Goal: Information Seeking & Learning: Learn about a topic

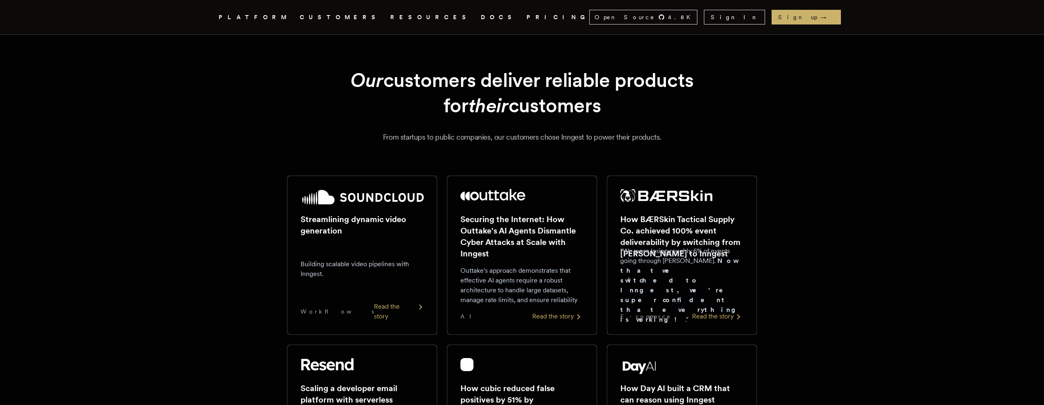
click at [395, 316] on div "Read the story" at bounding box center [399, 311] width 50 height 20
click at [572, 314] on div "Read the story" at bounding box center [557, 316] width 51 height 10
click at [723, 314] on div "Read the story" at bounding box center [717, 316] width 51 height 10
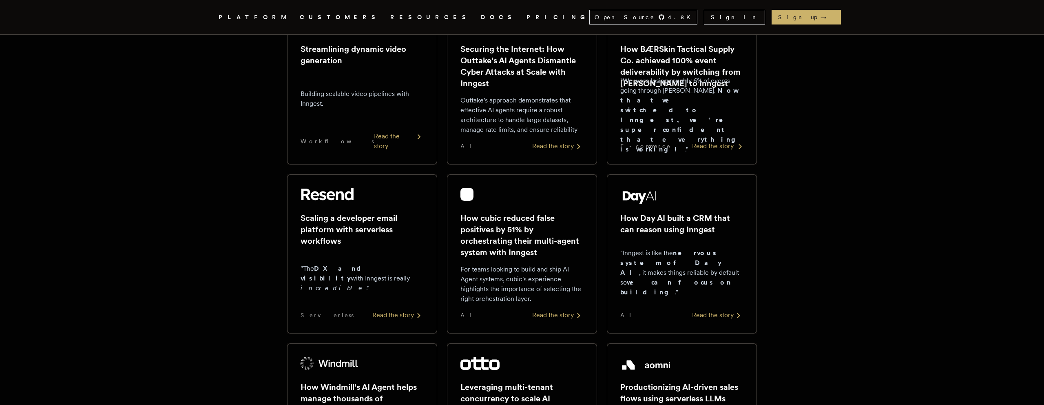
scroll to position [176, 0]
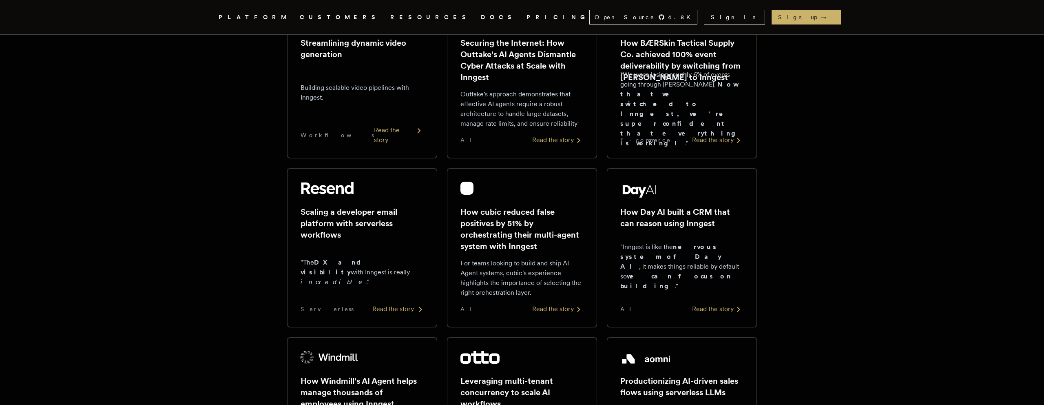
click at [397, 308] on div "Read the story" at bounding box center [397, 309] width 51 height 10
click at [567, 306] on div "Read the story" at bounding box center [557, 309] width 51 height 10
click at [720, 306] on div "Read the story" at bounding box center [717, 309] width 51 height 10
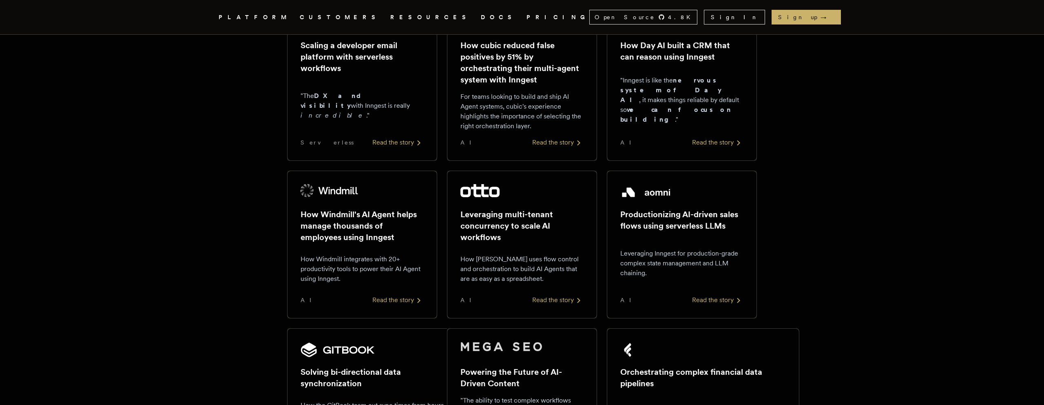
scroll to position [344, 0]
click at [395, 295] on div "Read the story" at bounding box center [397, 298] width 51 height 10
click at [551, 297] on div "Read the story" at bounding box center [557, 298] width 51 height 10
click at [720, 297] on div "Read the story" at bounding box center [717, 298] width 51 height 10
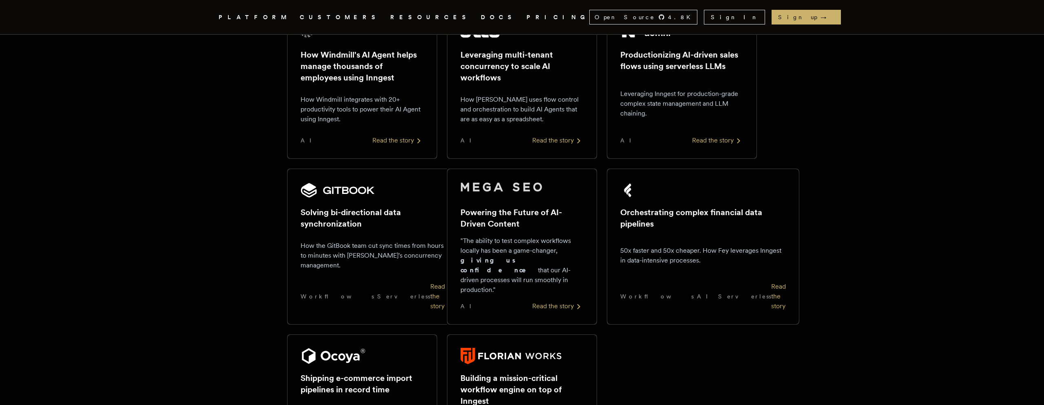
scroll to position [512, 0]
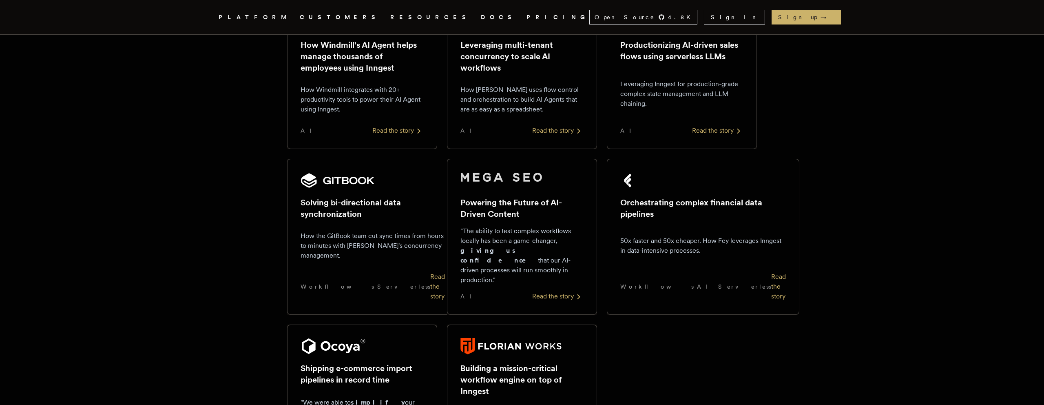
click at [430, 276] on div "Read the story" at bounding box center [437, 286] width 15 height 29
click at [561, 291] on div "Read the story" at bounding box center [557, 296] width 51 height 10
click at [771, 276] on div "Read the story" at bounding box center [778, 286] width 15 height 29
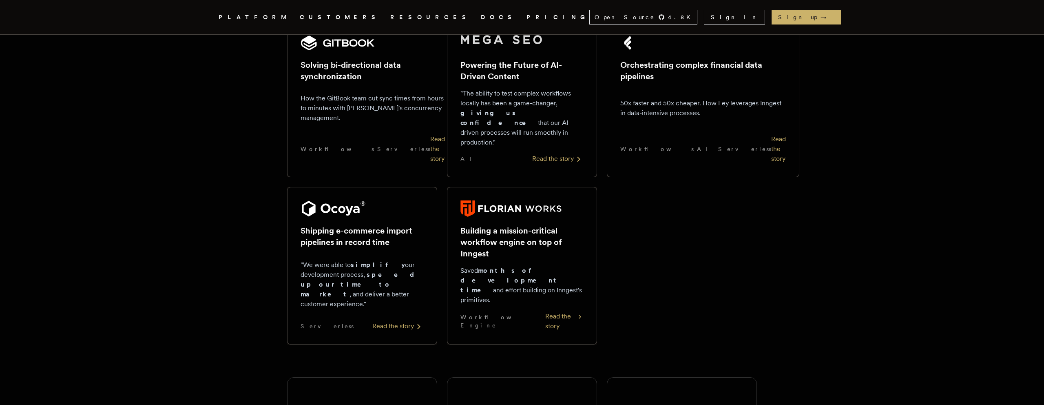
scroll to position [652, 0]
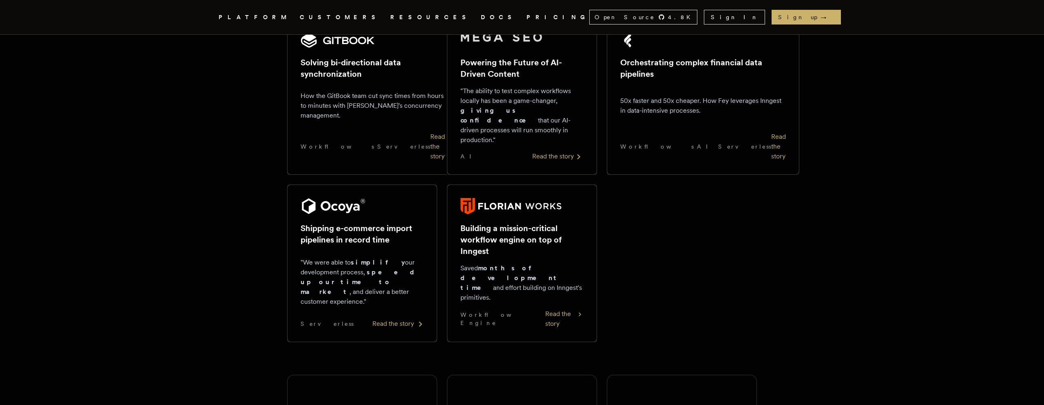
click at [409, 319] on div "Read the story" at bounding box center [397, 324] width 51 height 10
click at [558, 309] on div "Read the story" at bounding box center [564, 319] width 38 height 20
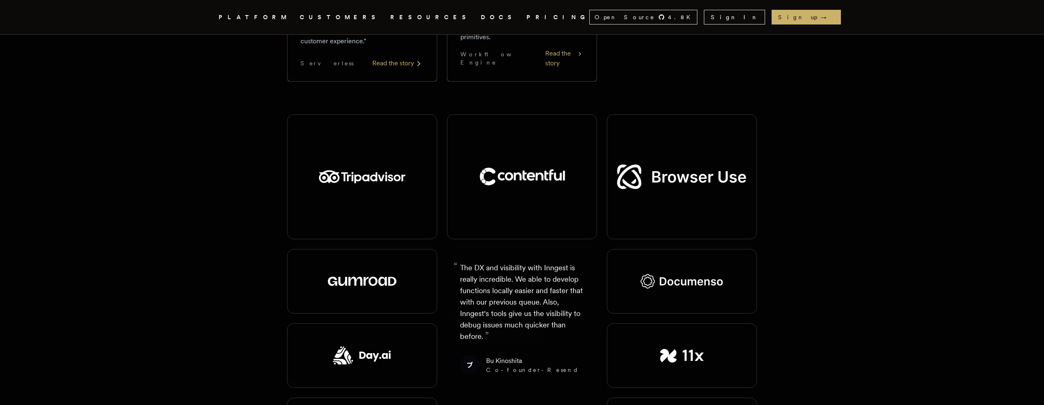
scroll to position [915, 0]
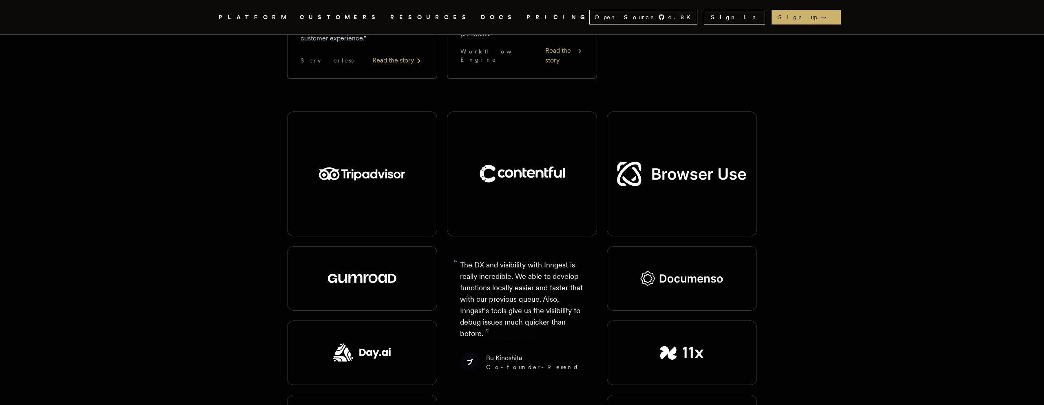
click at [852, 174] on div "Inngest .cls-1 { fill: #FAFAF9; } PLATFORM CUSTOMERS RESOURCES DOCS PRICING Ope…" at bounding box center [522, 313] width 1044 height 2457
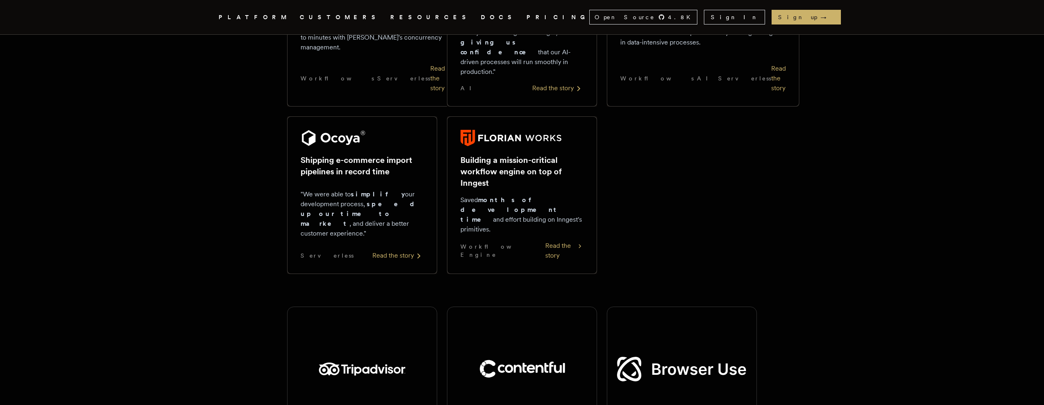
scroll to position [726, 0]
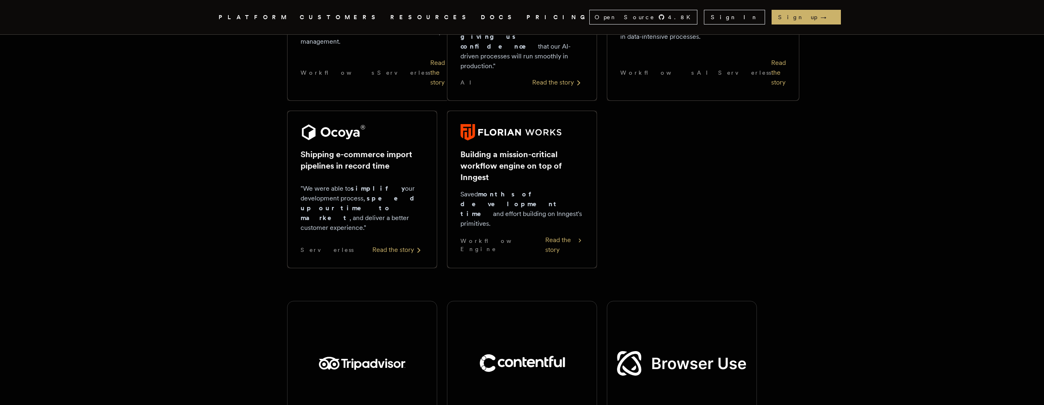
click at [814, 173] on div "Our customers deliver reliable products for their customers From startups to pu…" at bounding box center [522, 255] width 653 height 1893
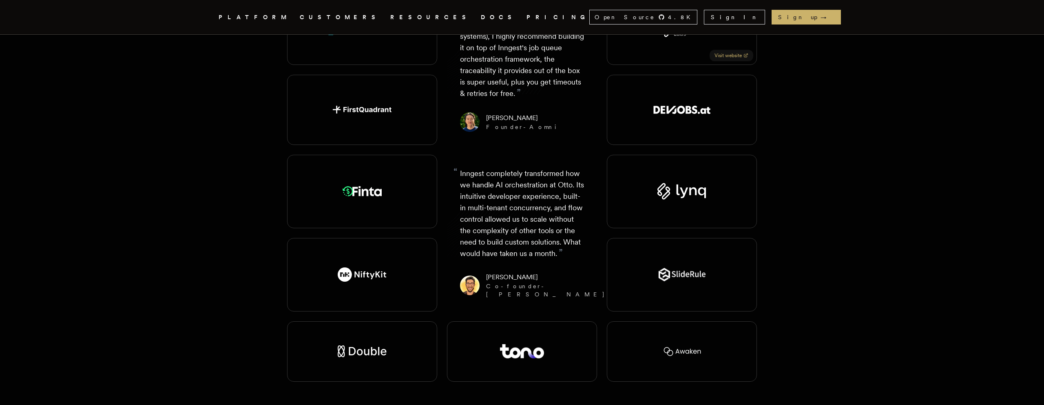
scroll to position [1474, 0]
click at [733, 131] on link "Visit website" at bounding box center [732, 136] width 44 height 11
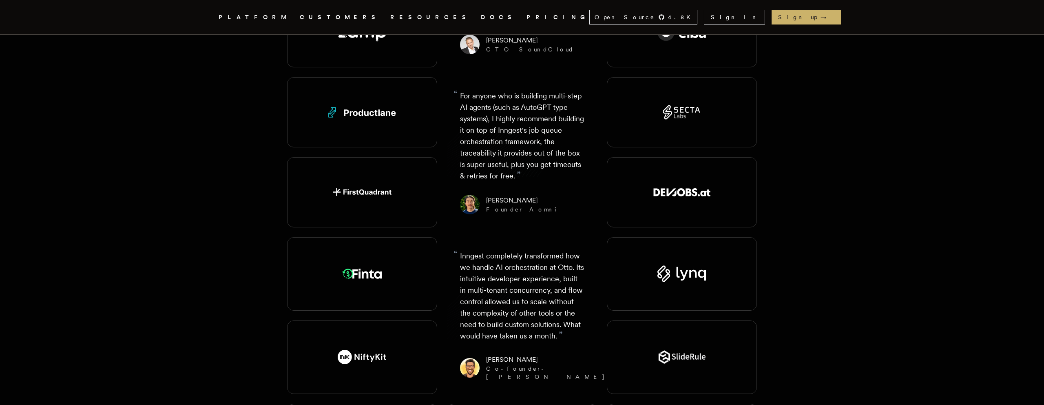
scroll to position [1393, 0]
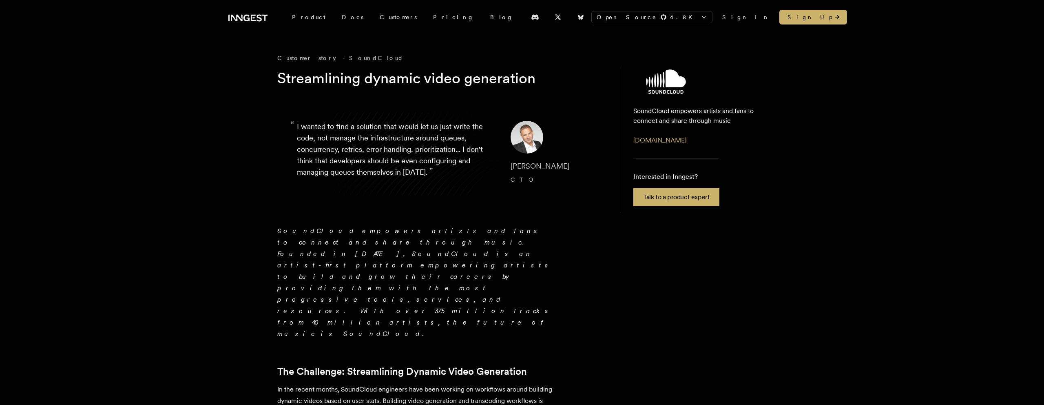
drag, startPoint x: 507, startPoint y: 167, endPoint x: 586, endPoint y: 167, distance: 79.6
click at [586, 167] on blockquote "“ I wanted to find a solution that would let us just write the code, not manage…" at bounding box center [440, 153] width 326 height 104
copy span "Matthew Drooker"
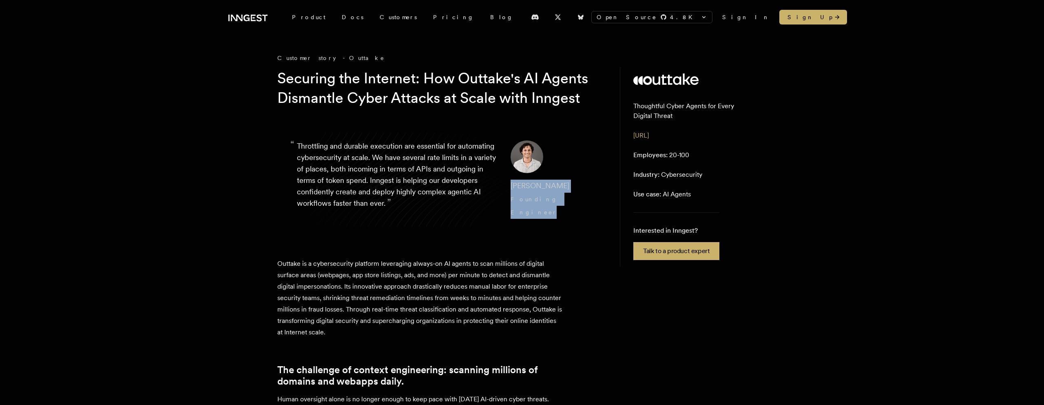
drag, startPoint x: 505, startPoint y: 206, endPoint x: 569, endPoint y: 219, distance: 65.1
click at [569, 219] on cite "Diego Escobedo Founding Engineer" at bounding box center [547, 199] width 73 height 39
copy cite "Diego Escobedo Founding Engineer"
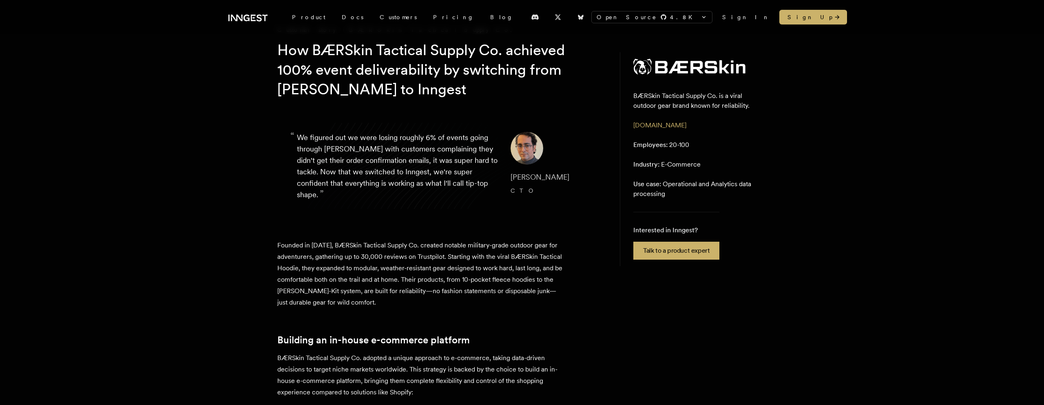
scroll to position [41, 0]
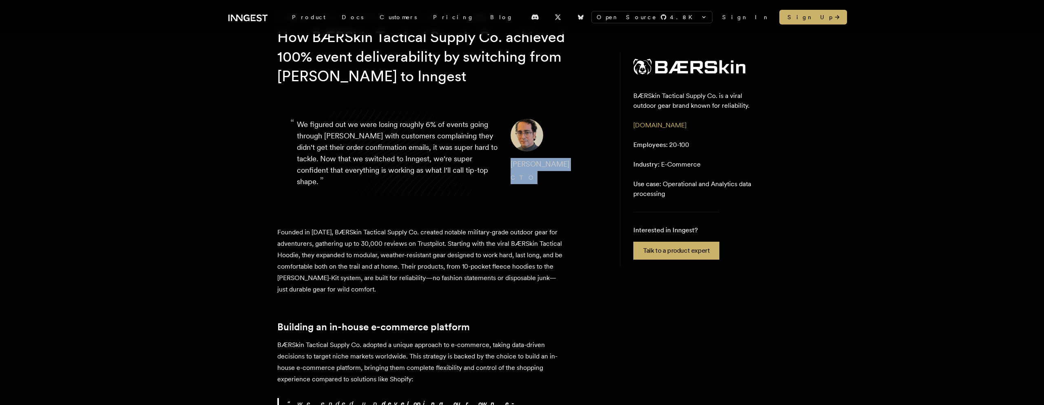
drag, startPoint x: 504, startPoint y: 164, endPoint x: 534, endPoint y: 183, distance: 35.2
click at [534, 183] on cite "Gus Fune CTO" at bounding box center [547, 171] width 73 height 26
copy cite "Gus Fune CTO"
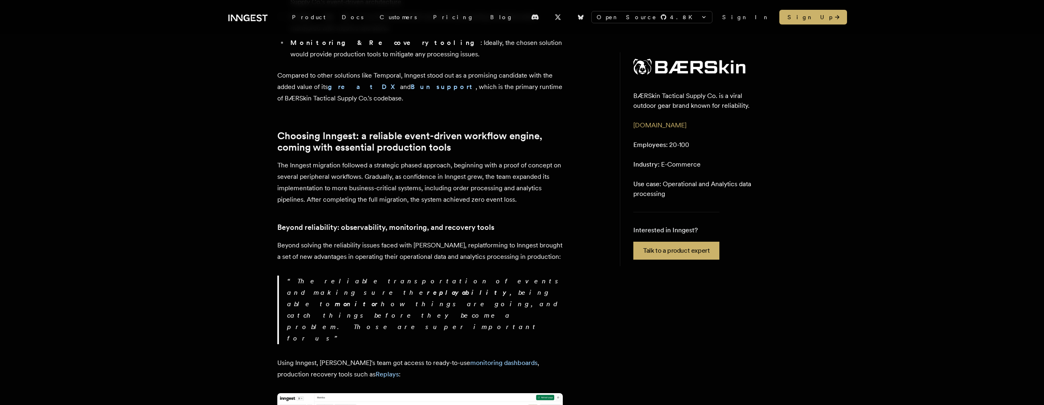
scroll to position [808, 0]
click at [203, 250] on div "Customer story - BÆRSkin Tactical Supply Co. How BÆRSkin Tactical Supply Co. ac…" at bounding box center [522, 246] width 653 height 2001
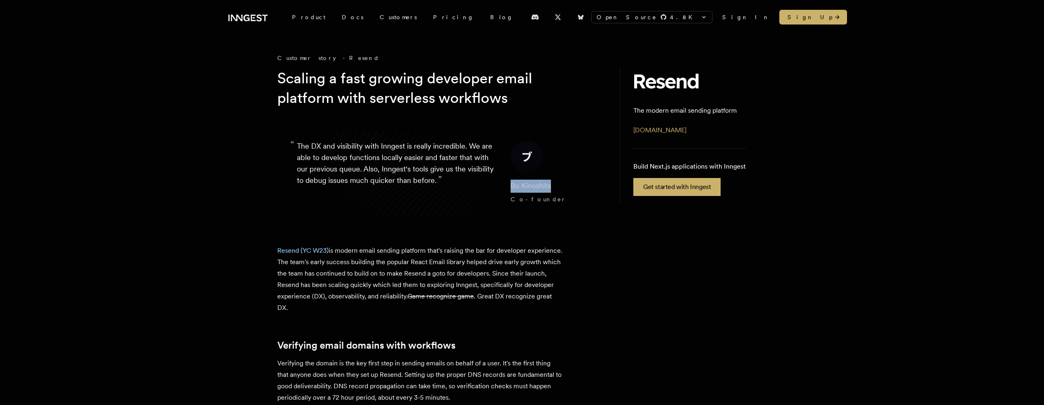
drag, startPoint x: 506, startPoint y: 187, endPoint x: 577, endPoint y: 187, distance: 71.4
click at [577, 187] on blockquote "“ The DX and visibility with Inngest is really incredible. We are able to devel…" at bounding box center [440, 173] width 326 height 104
copy span "Bu Kinoshita"
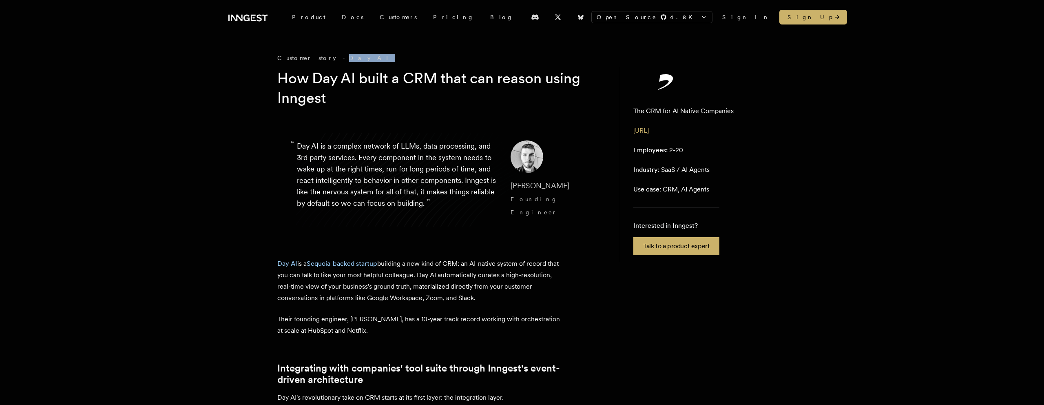
drag, startPoint x: 322, startPoint y: 58, endPoint x: 342, endPoint y: 58, distance: 19.6
click at [342, 58] on div "Customer story - Day AI" at bounding box center [440, 58] width 326 height 8
copy div "Day AI"
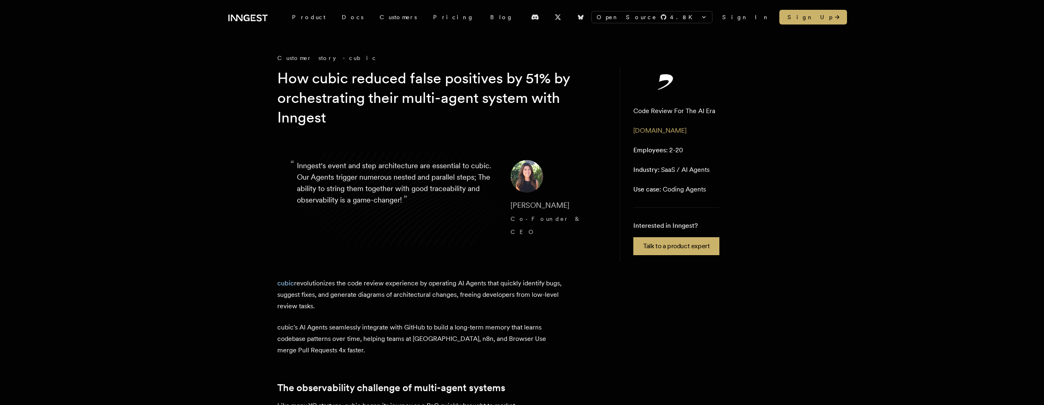
drag, startPoint x: 505, startPoint y: 204, endPoint x: 567, endPoint y: 213, distance: 62.1
click at [567, 213] on cite "Allis Yao Co-Founder & CEO" at bounding box center [547, 218] width 73 height 39
copy cite "Allis Yao Co-Founder & CEO"
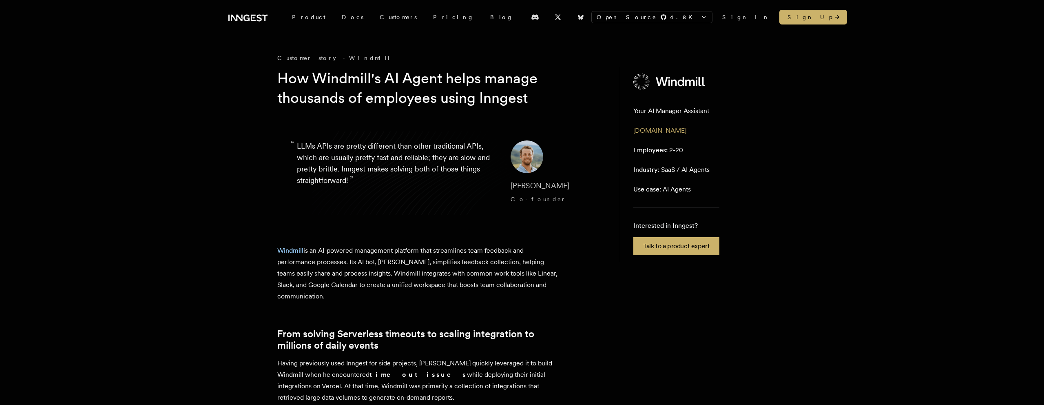
click at [326, 58] on div "Customer story - Windmill" at bounding box center [440, 58] width 326 height 8
drag, startPoint x: 324, startPoint y: 58, endPoint x: 381, endPoint y: 56, distance: 57.1
click at [381, 56] on div "Customer story - Windmill" at bounding box center [440, 58] width 326 height 8
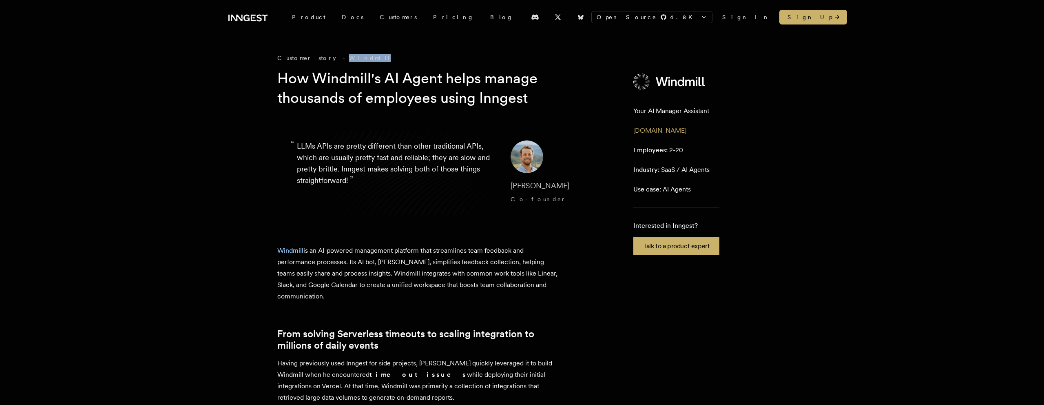
copy div "Windmill"
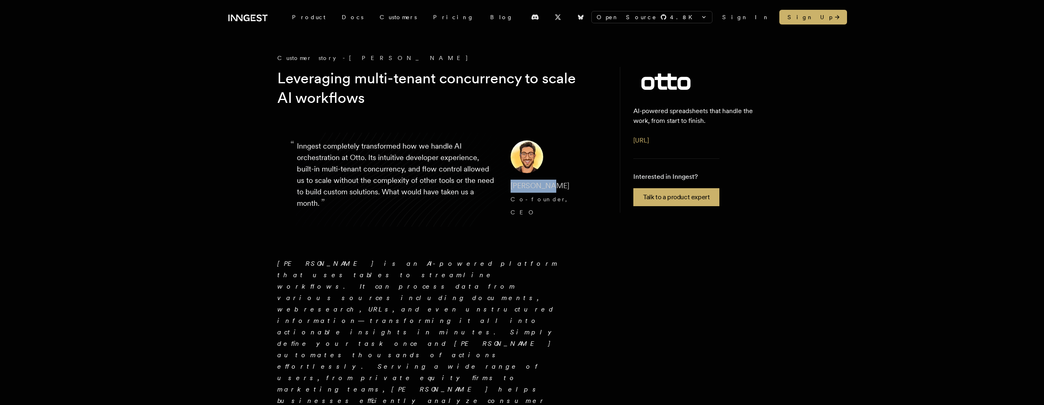
drag, startPoint x: 505, startPoint y: 186, endPoint x: 565, endPoint y: 184, distance: 59.6
click at [565, 184] on cite "[PERSON_NAME], CEO" at bounding box center [547, 199] width 73 height 39
copy span "[PERSON_NAME]"
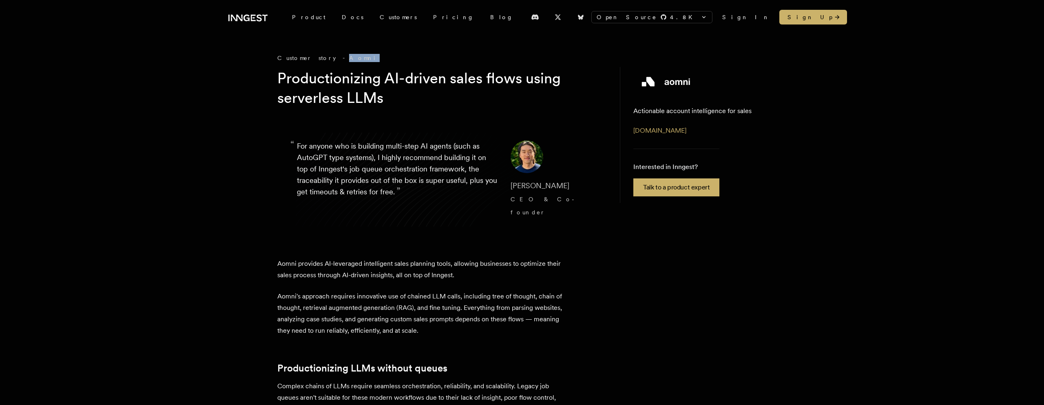
drag, startPoint x: 322, startPoint y: 57, endPoint x: 382, endPoint y: 57, distance: 60.4
click at [382, 57] on div "Customer story - Aomni" at bounding box center [440, 58] width 326 height 8
copy div "Aomni"
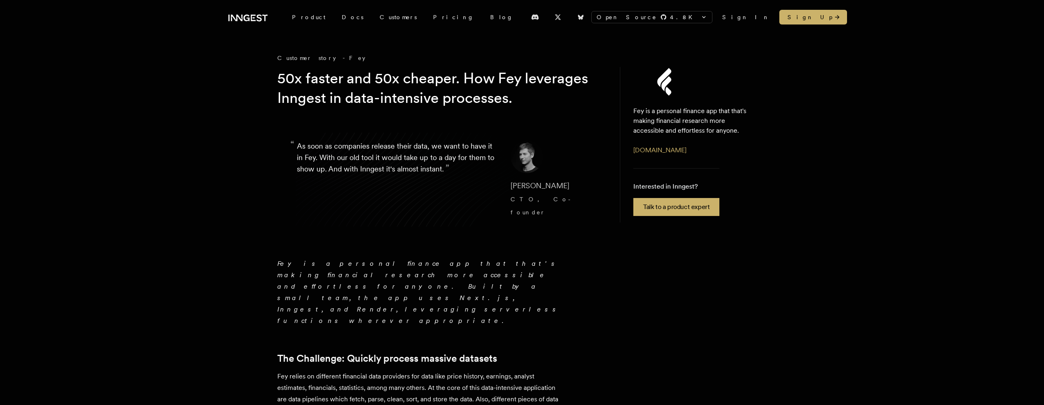
drag, startPoint x: 505, startPoint y: 184, endPoint x: 561, endPoint y: 184, distance: 55.9
click at [561, 184] on cite "[PERSON_NAME] CTO, Co-founder" at bounding box center [547, 199] width 73 height 39
copy span "[PERSON_NAME]"
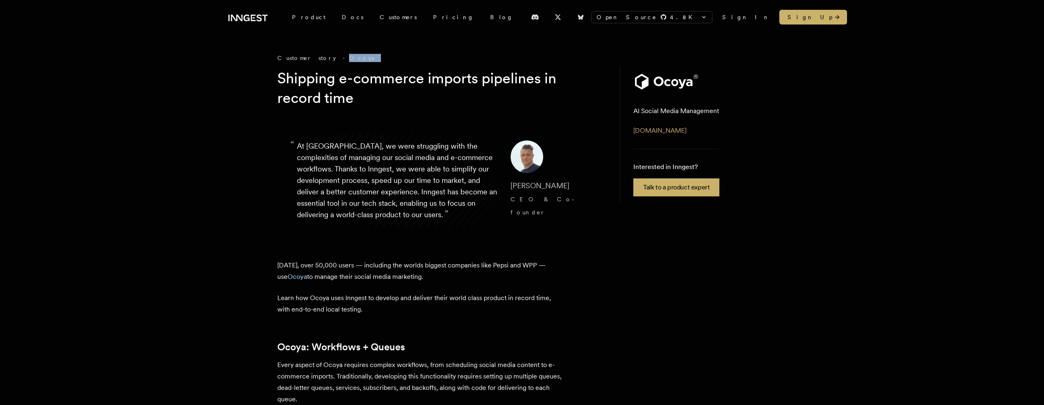
drag, startPoint x: 323, startPoint y: 55, endPoint x: 362, endPoint y: 55, distance: 38.8
click at [362, 55] on div "Customer story - Ocoya" at bounding box center [440, 58] width 326 height 8
copy div "Ocoya"
